Goal: Task Accomplishment & Management: Manage account settings

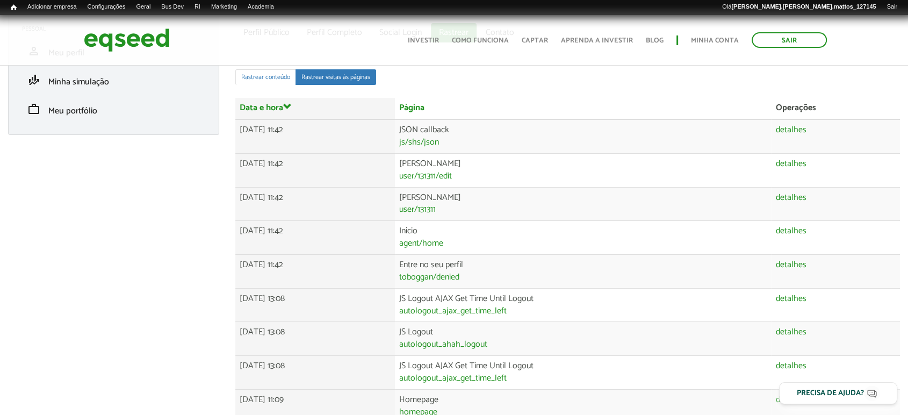
scroll to position [93, 0]
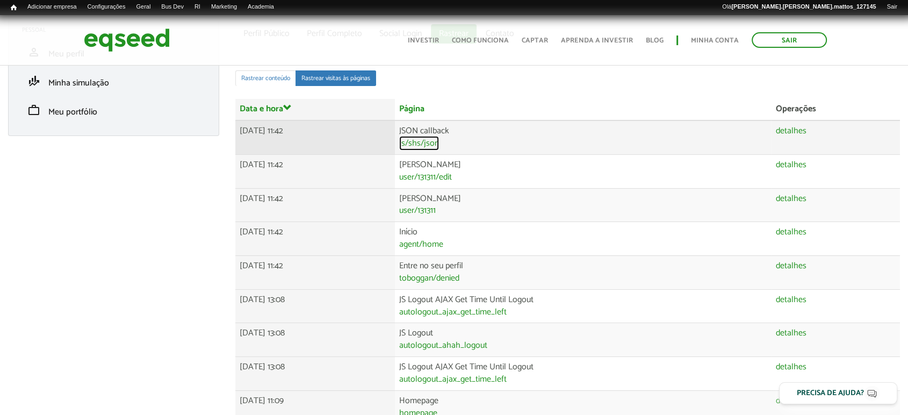
click at [439, 145] on link "js/shs/json" at bounding box center [419, 143] width 40 height 9
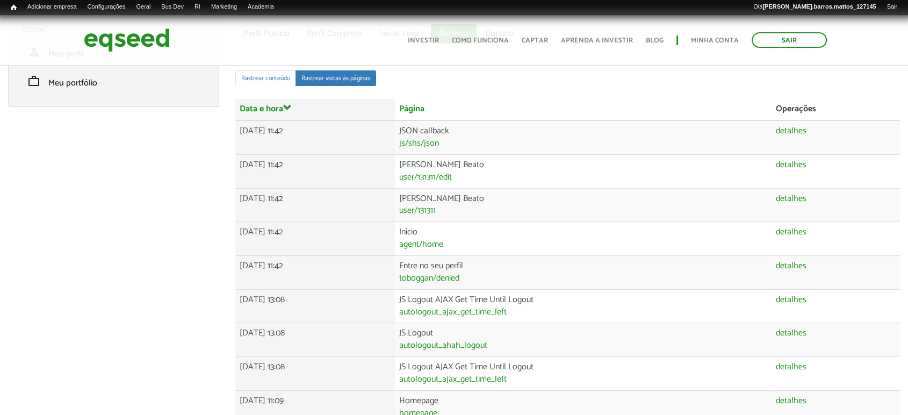
drag, startPoint x: 456, startPoint y: 145, endPoint x: 492, endPoint y: 95, distance: 61.9
click at [155, 46] on img at bounding box center [127, 40] width 86 height 28
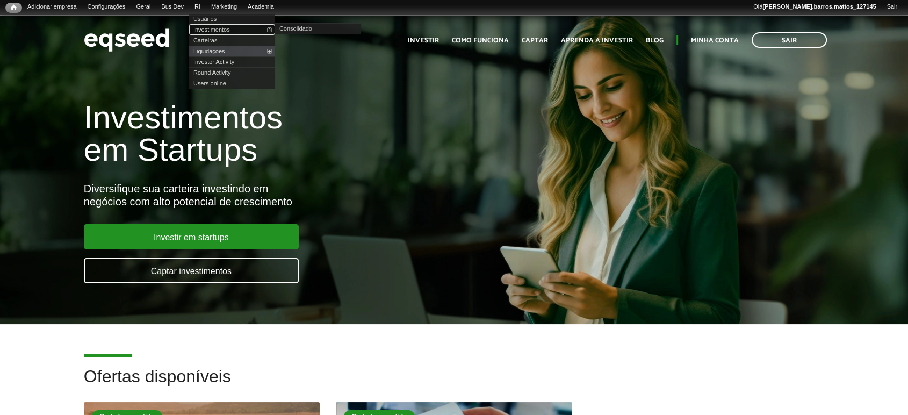
click at [219, 27] on link "Investimentos" at bounding box center [232, 29] width 86 height 11
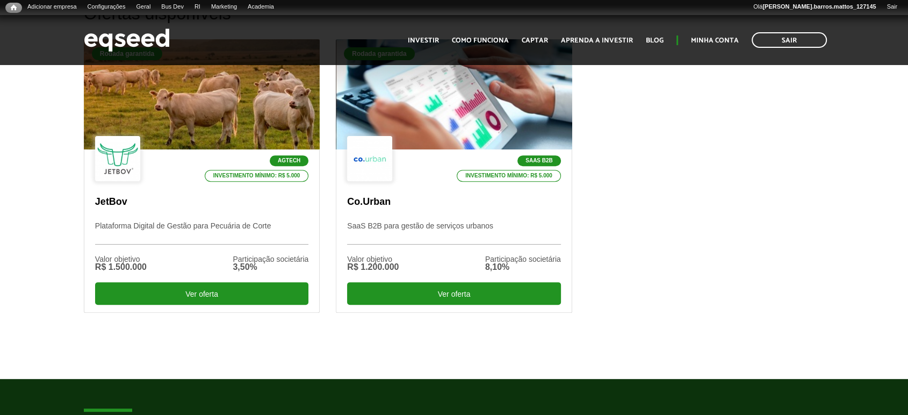
scroll to position [229, 0]
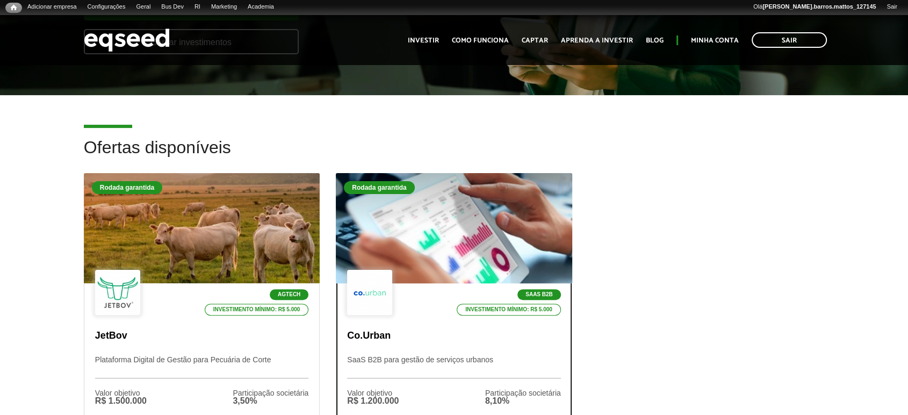
click at [496, 200] on div at bounding box center [453, 228] width 283 height 132
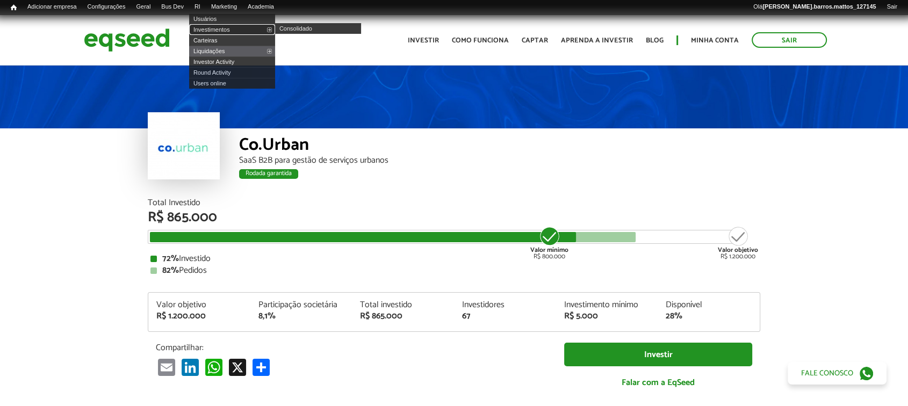
click at [211, 31] on link "Investimentos" at bounding box center [232, 29] width 86 height 11
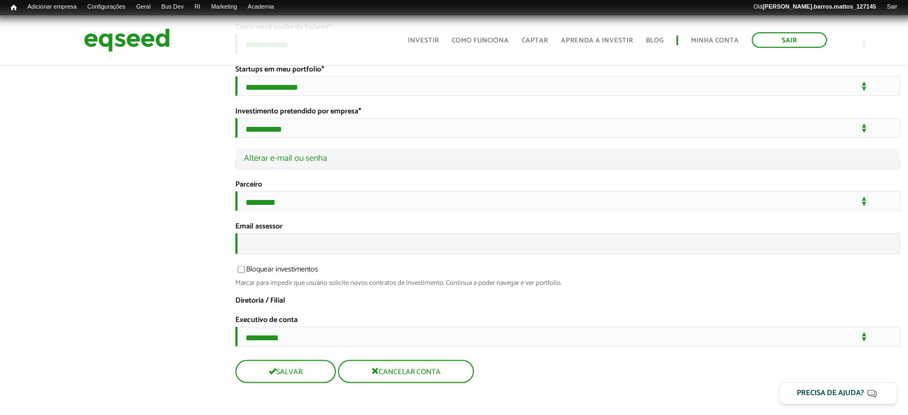
scroll to position [2138, 0]
click at [350, 240] on input "Email assessor" at bounding box center [567, 243] width 665 height 21
paste input "**********"
type input "**********"
click at [299, 367] on button "Salvar" at bounding box center [284, 370] width 98 height 21
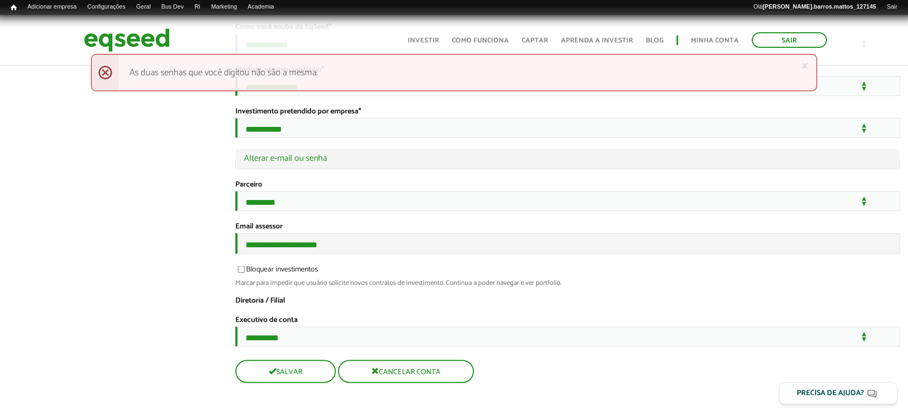
scroll to position [2138, 0]
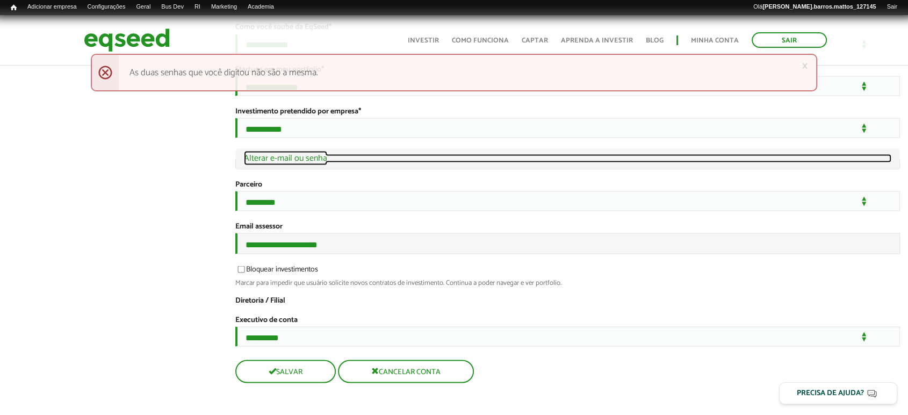
click at [320, 154] on link "Ocultar Alterar e-mail ou senha" at bounding box center [568, 158] width 648 height 9
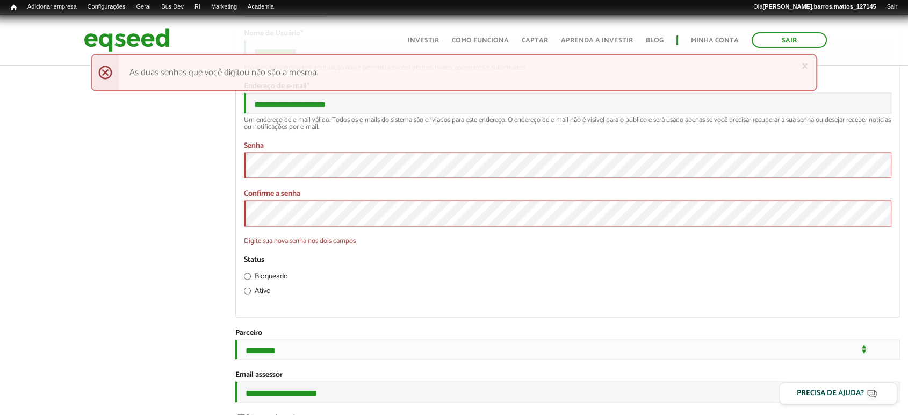
scroll to position [2212, 0]
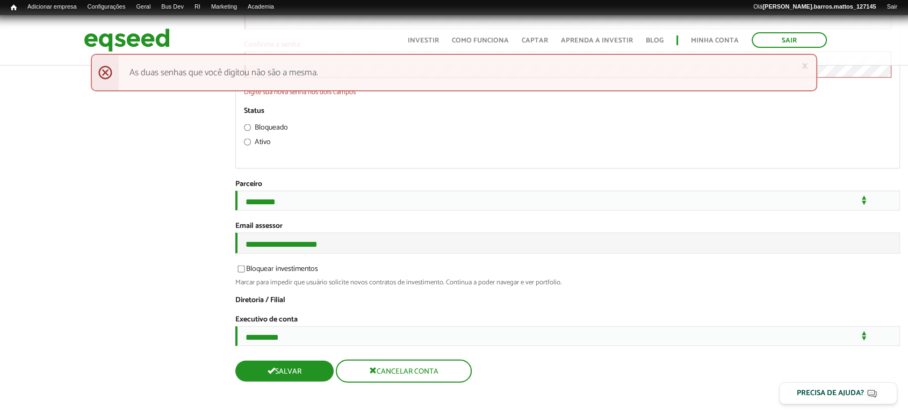
click at [271, 366] on span "submit" at bounding box center [272, 370] width 8 height 8
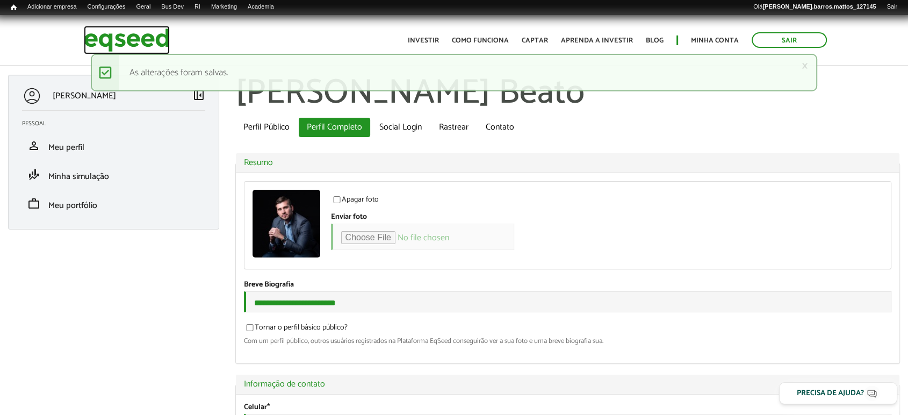
click at [152, 35] on img at bounding box center [127, 40] width 86 height 28
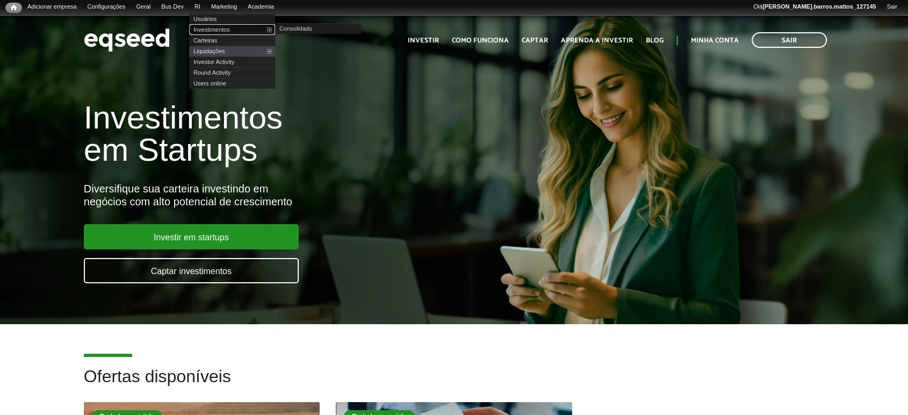
click at [212, 33] on link "Investimentos" at bounding box center [232, 29] width 86 height 11
